Goal: Task Accomplishment & Management: Use online tool/utility

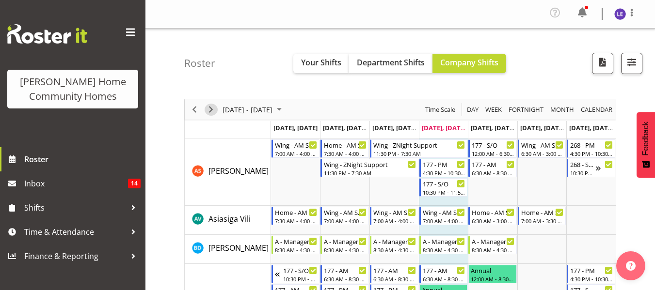
click at [212, 112] on span "Next" at bounding box center [211, 110] width 12 height 12
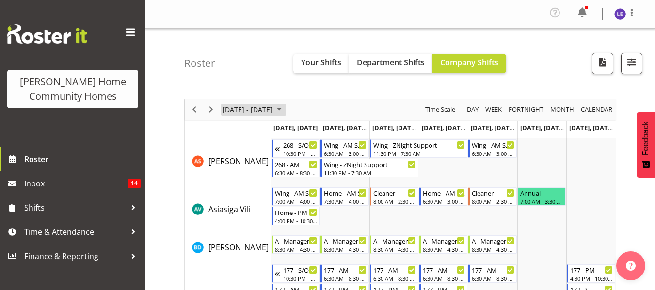
click at [237, 110] on span "September 08 - 14, 2025" at bounding box center [248, 110] width 52 height 12
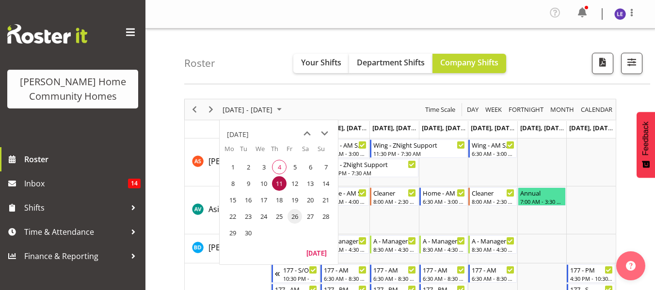
click at [296, 218] on span "26" at bounding box center [295, 216] width 15 height 15
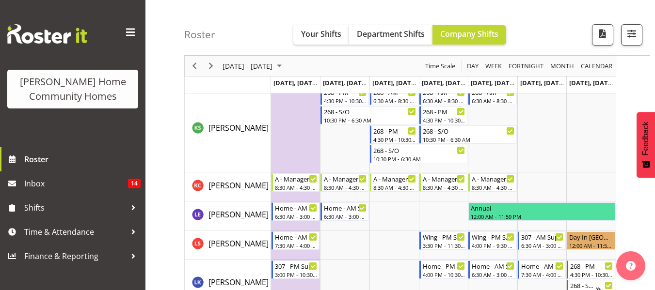
scroll to position [836, 0]
click at [212, 70] on span "Next" at bounding box center [211, 66] width 12 height 12
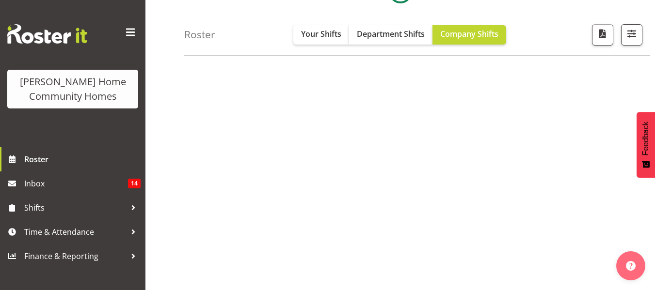
scroll to position [189, 0]
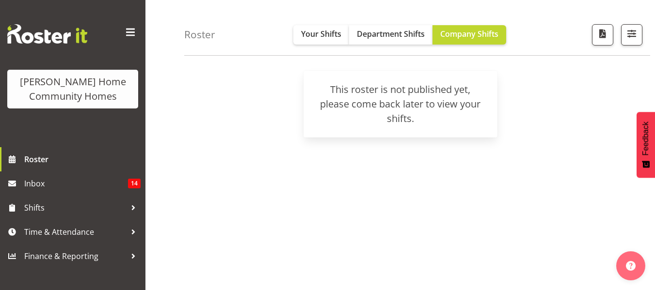
scroll to position [76, 0]
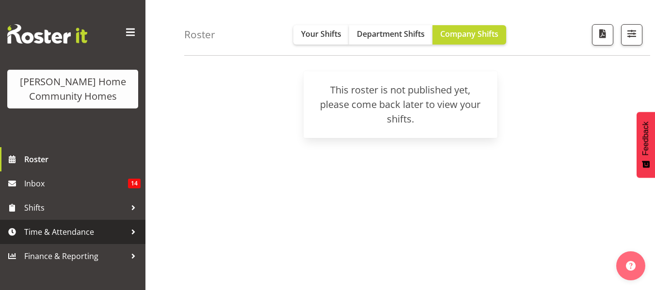
click at [61, 226] on span "Time & Attendance" at bounding box center [75, 232] width 102 height 15
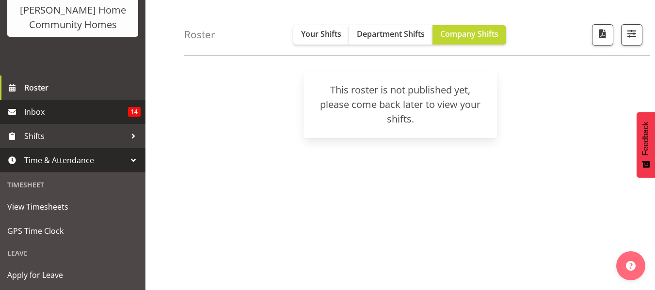
scroll to position [75, 0]
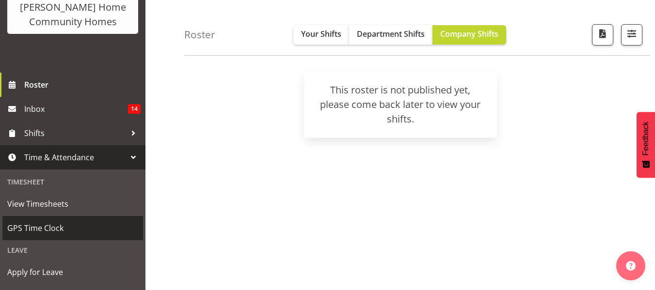
click at [42, 224] on span "GPS Time Clock" at bounding box center [72, 228] width 131 height 15
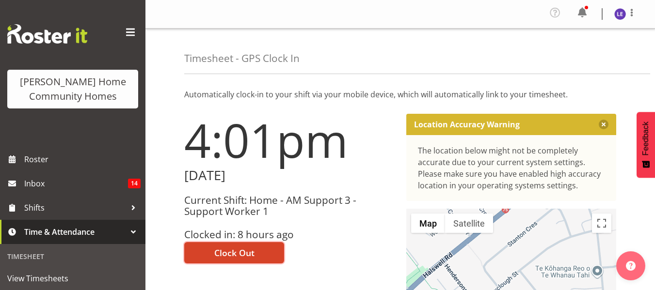
click at [220, 252] on span "Clock Out" at bounding box center [234, 253] width 40 height 13
